Goal: Navigation & Orientation: Find specific page/section

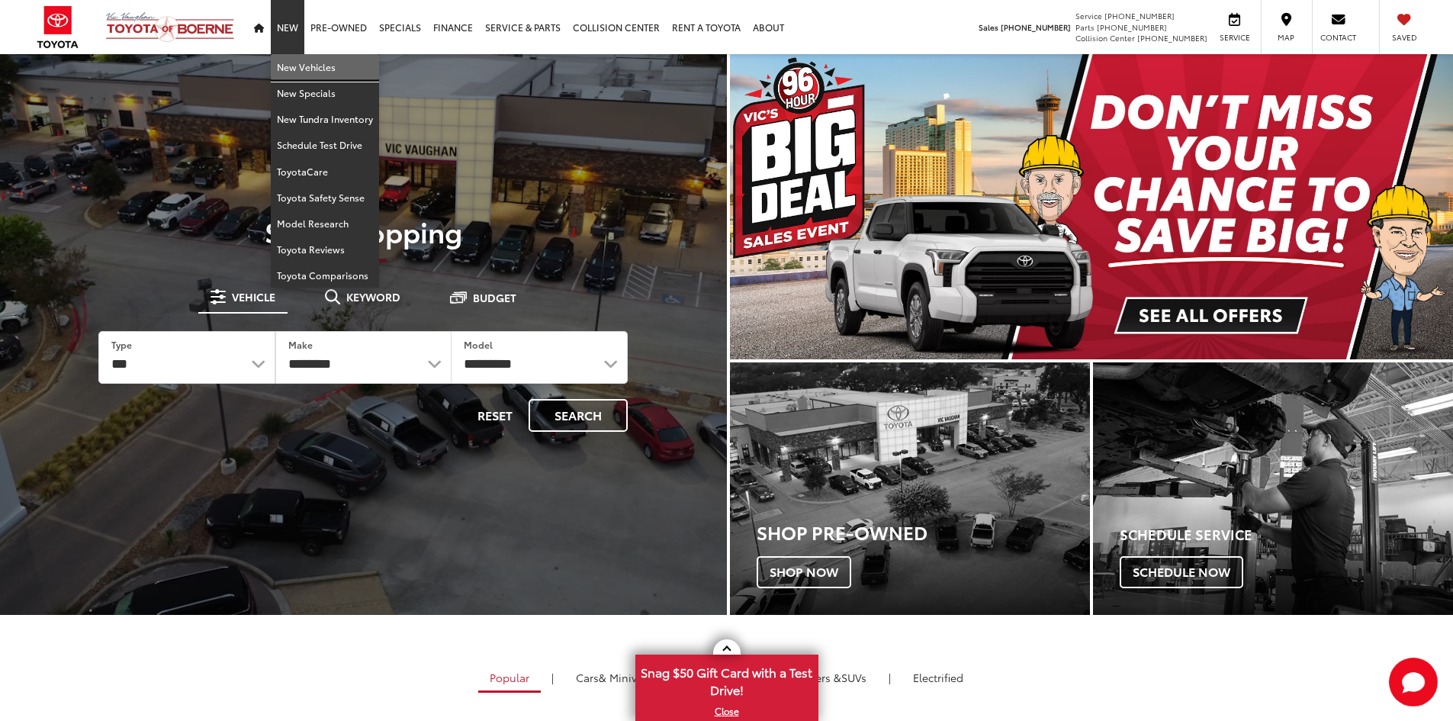
click at [291, 63] on link "New Vehicles" at bounding box center [325, 67] width 108 height 26
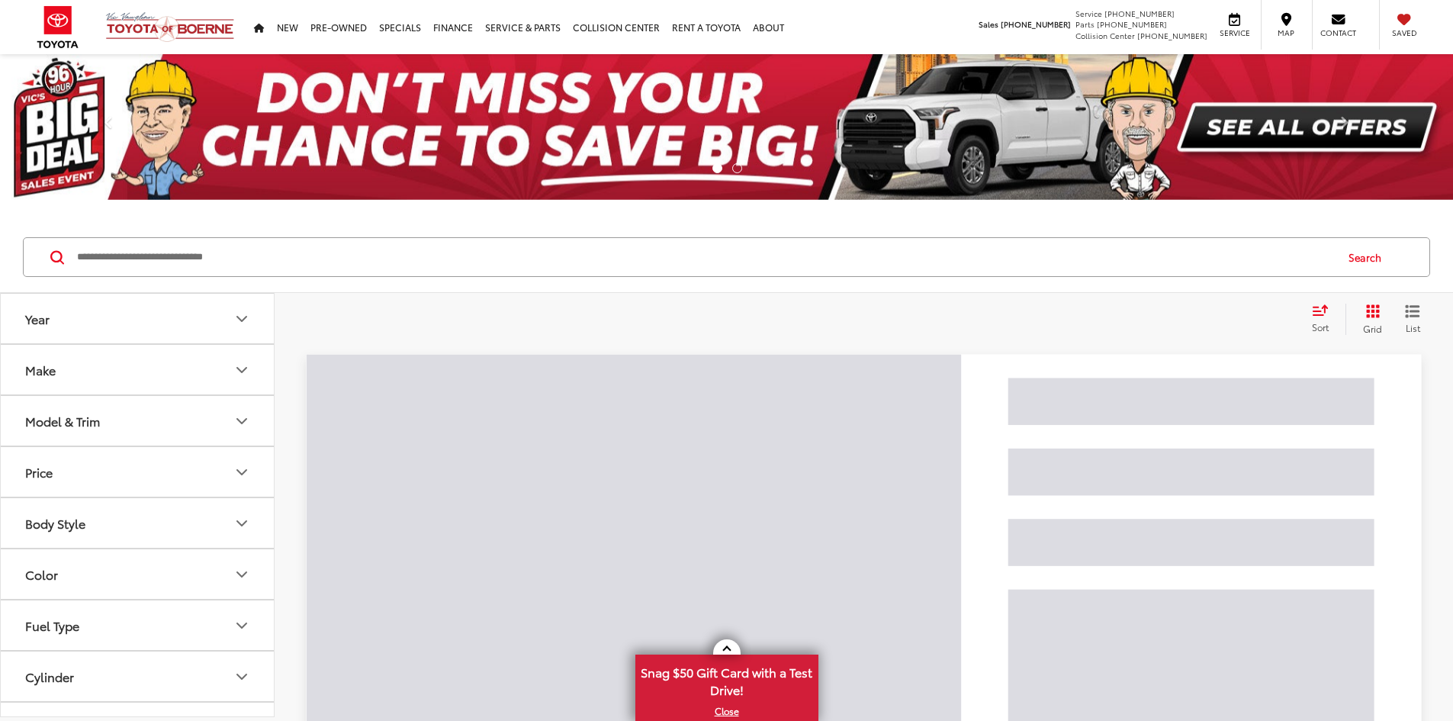
drag, startPoint x: 623, startPoint y: 197, endPoint x: 571, endPoint y: 265, distance: 85.9
click at [571, 265] on input "Search by Make, Model, or Keyword" at bounding box center [705, 257] width 1259 height 37
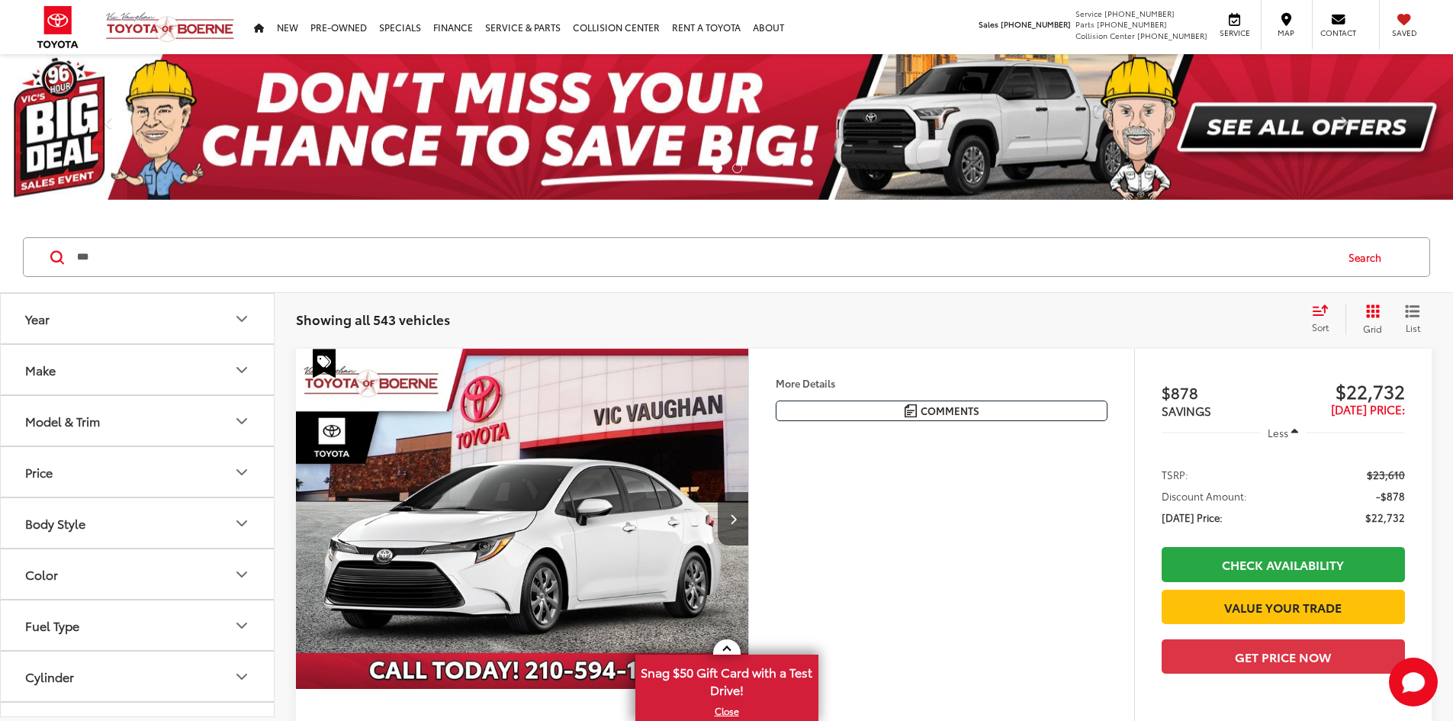
type input "****"
